Goal: Consume media (video, audio): Consume media (video, audio)

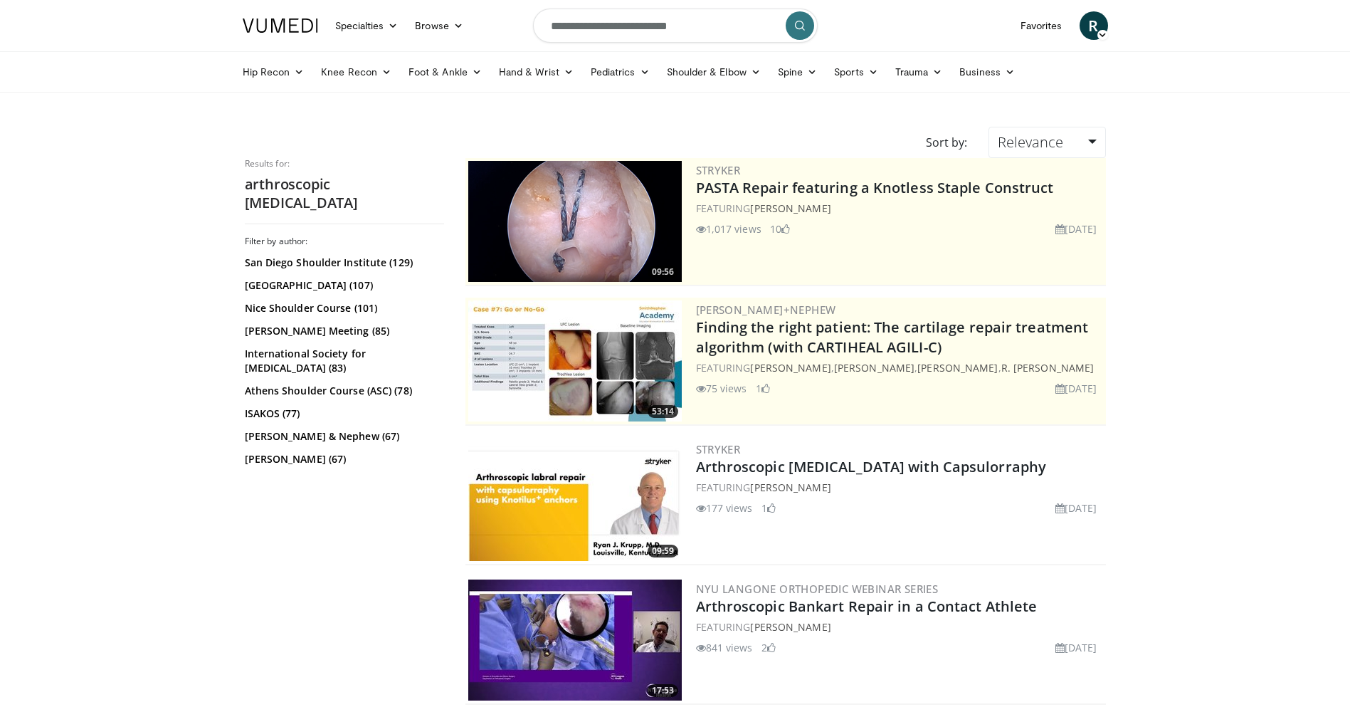
click at [668, 33] on input "**********" at bounding box center [675, 26] width 285 height 34
drag, startPoint x: 708, startPoint y: 31, endPoint x: 333, endPoint y: 20, distance: 375.1
click at [342, 35] on nav "Specialties Adult & Family Medicine Allergy, Asthma, Immunology Anesthesiology …" at bounding box center [675, 25] width 882 height 51
type input "**********"
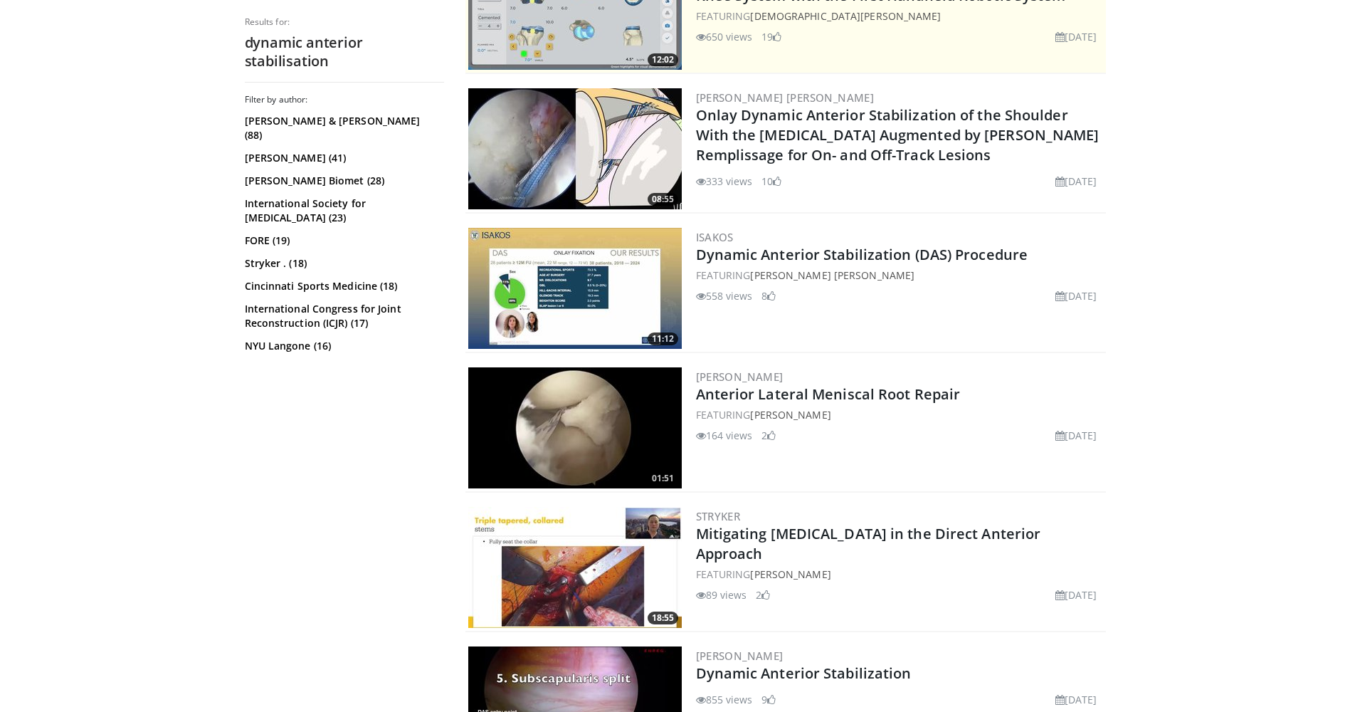
scroll to position [379, 0]
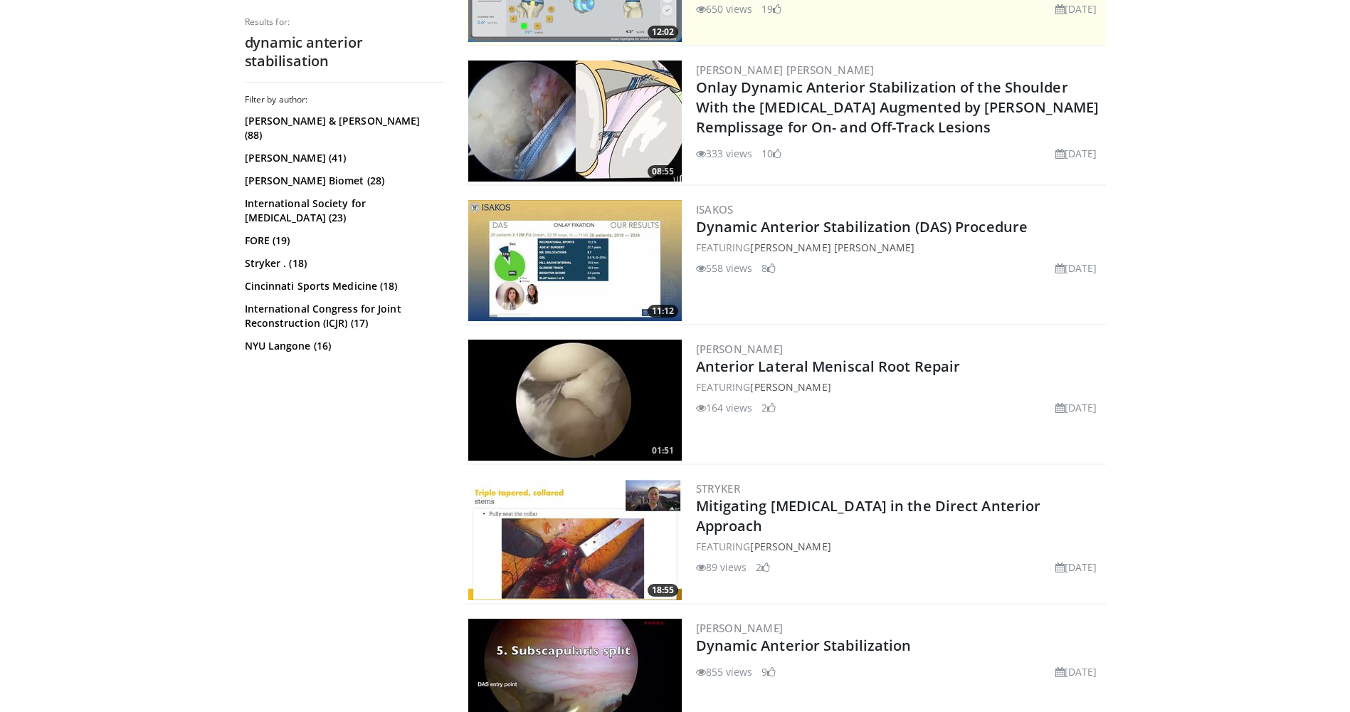
click at [561, 269] on img at bounding box center [574, 260] width 213 height 121
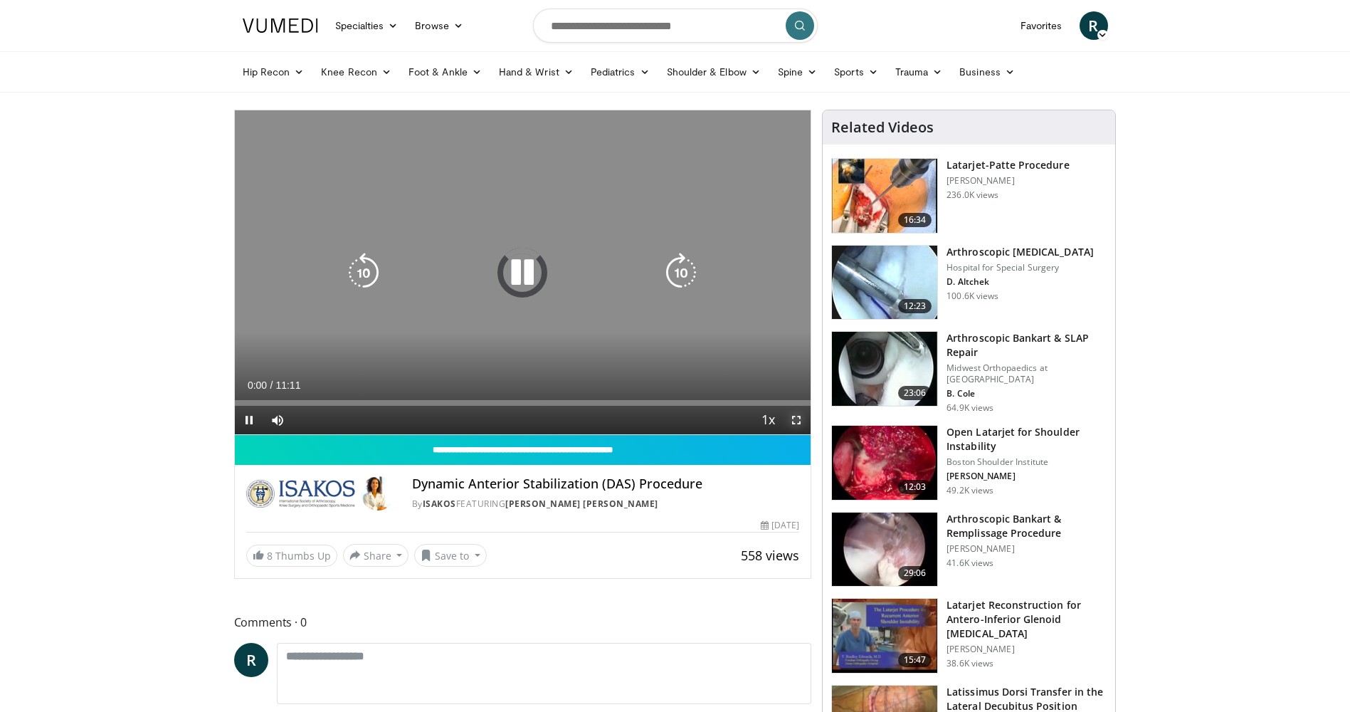
drag, startPoint x: 798, startPoint y: 421, endPoint x: 801, endPoint y: 473, distance: 52.7
click at [798, 421] on span "Video Player" at bounding box center [796, 420] width 28 height 28
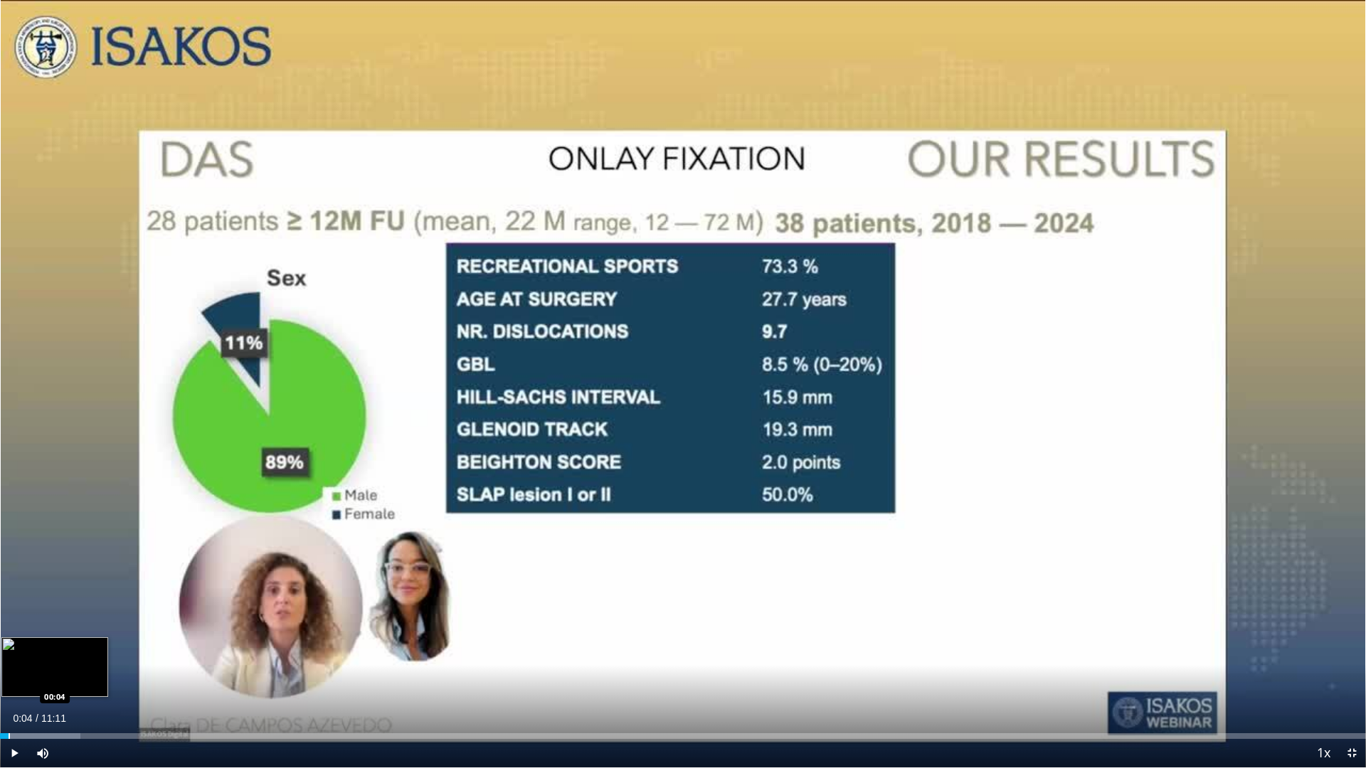
click at [9, 711] on div "Progress Bar" at bounding box center [9, 737] width 1 height 6
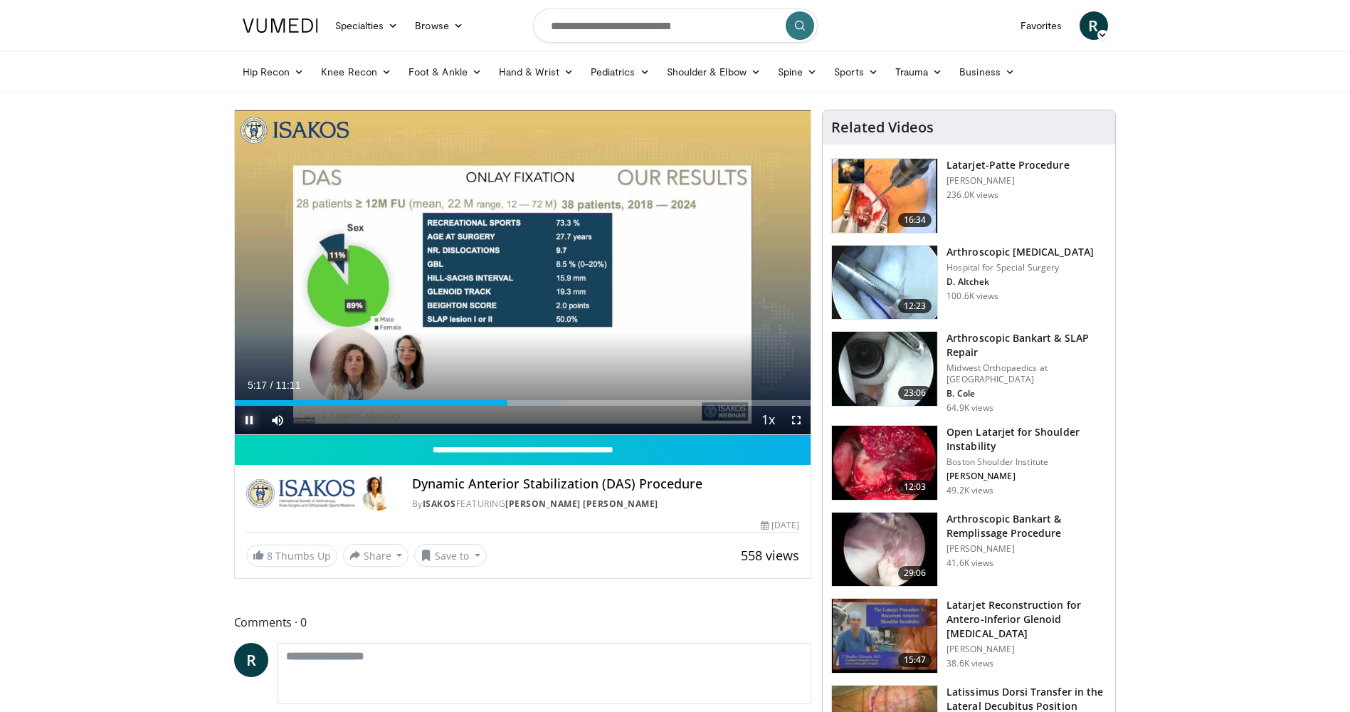
drag, startPoint x: 253, startPoint y: 422, endPoint x: 236, endPoint y: 388, distance: 37.9
click at [253, 422] on span "Video Player" at bounding box center [249, 420] width 28 height 28
